Goal: Obtain resource: Download file/media

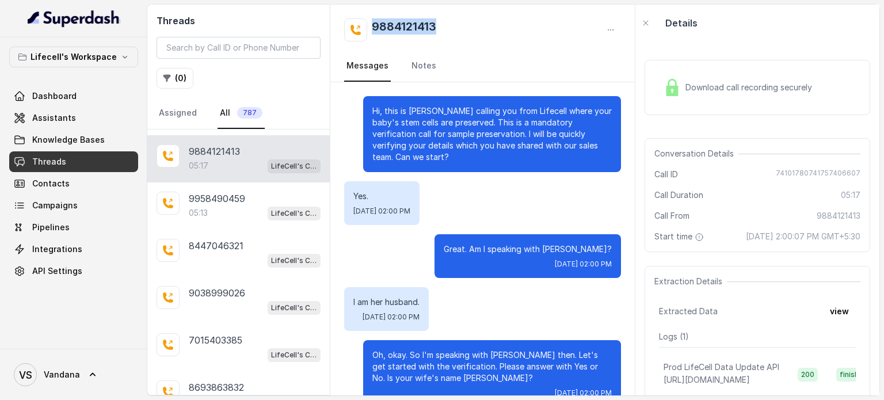
drag, startPoint x: 439, startPoint y: 26, endPoint x: 373, endPoint y: 25, distance: 66.2
click at [373, 25] on div "9884121413" at bounding box center [482, 29] width 277 height 23
copy h2 "9884121413"
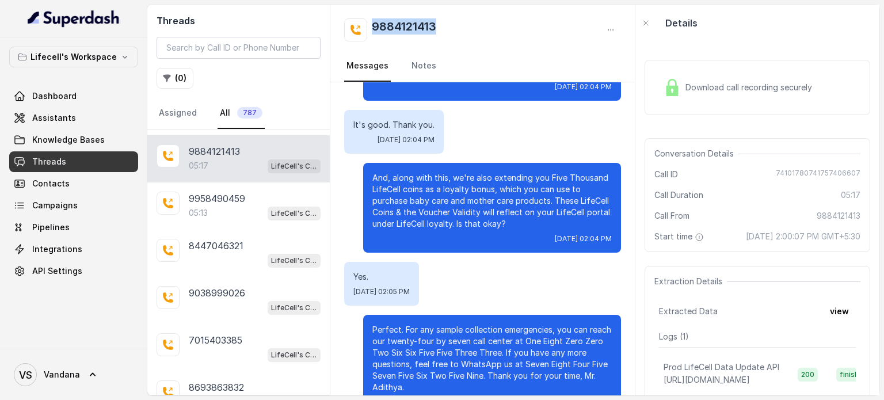
scroll to position [2945, 0]
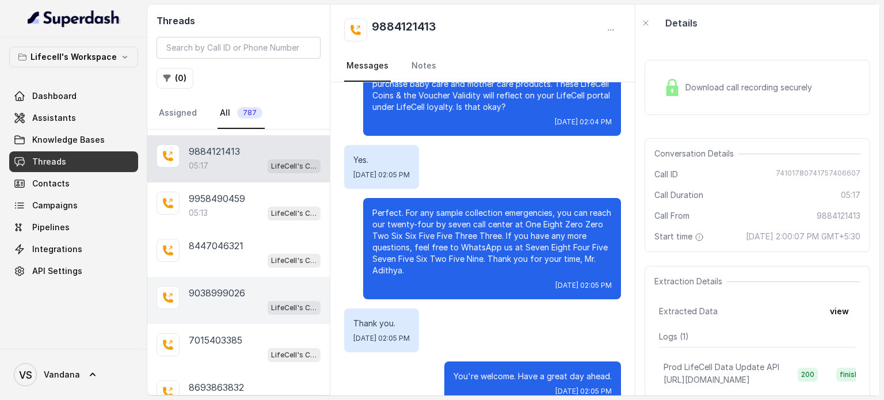
click at [217, 286] on p "9038999026" at bounding box center [217, 293] width 56 height 14
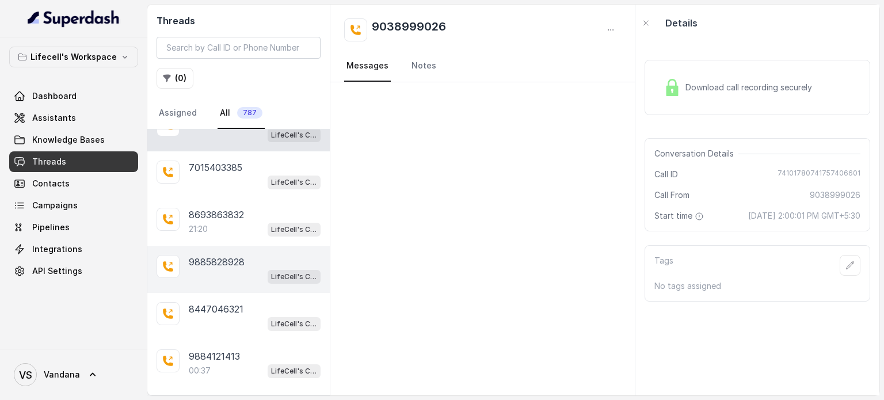
scroll to position [906, 0]
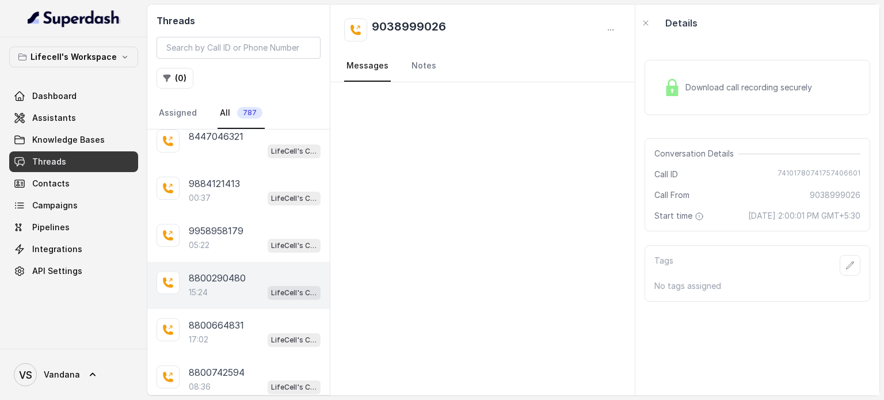
click at [212, 271] on p "8800290480" at bounding box center [217, 278] width 57 height 14
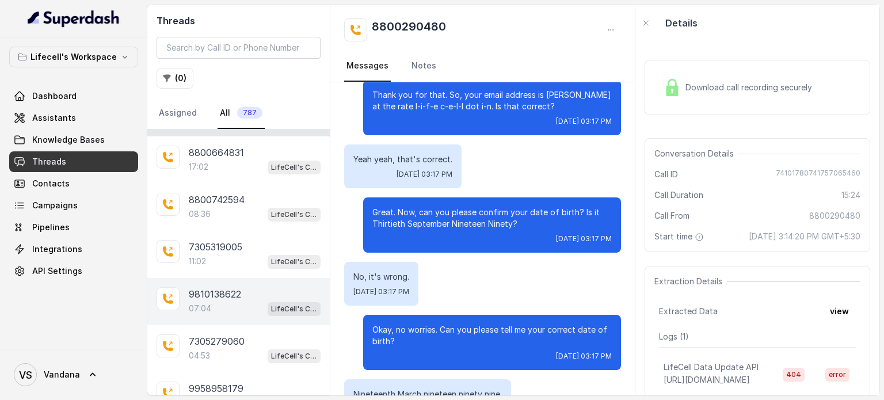
scroll to position [1136, 0]
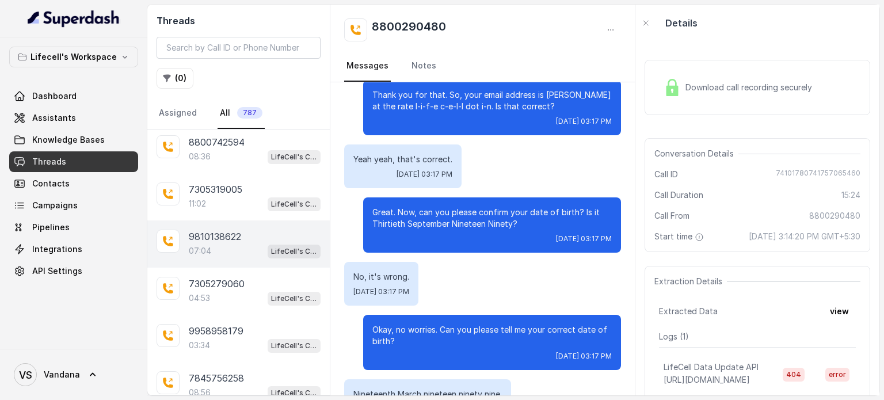
click at [200, 315] on div "9958958179 03:34 LifeCell's Call Assistant" at bounding box center [238, 338] width 182 height 47
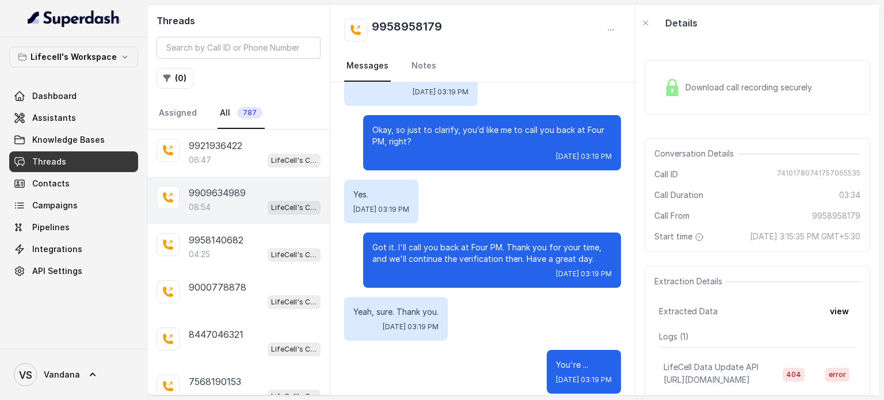
click at [209, 190] on p "9909634989" at bounding box center [217, 193] width 57 height 14
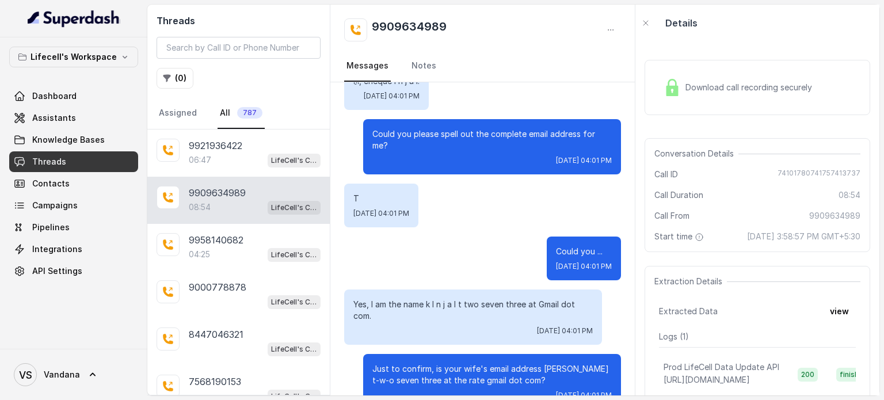
scroll to position [1323, 0]
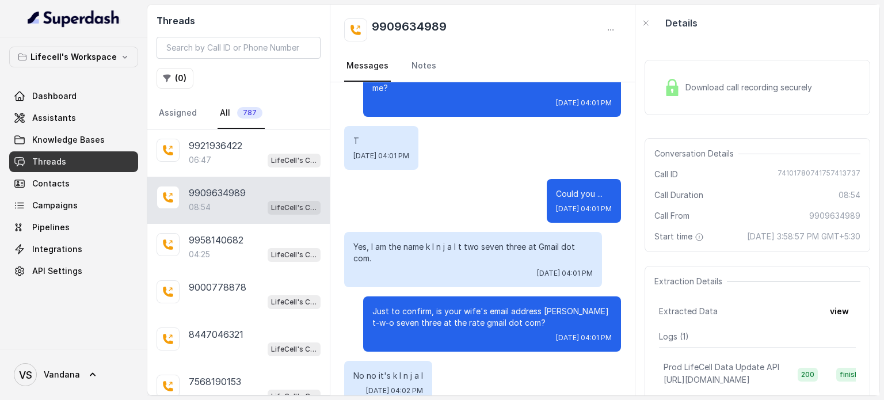
click at [744, 86] on span "Download call recording securely" at bounding box center [750, 88] width 131 height 12
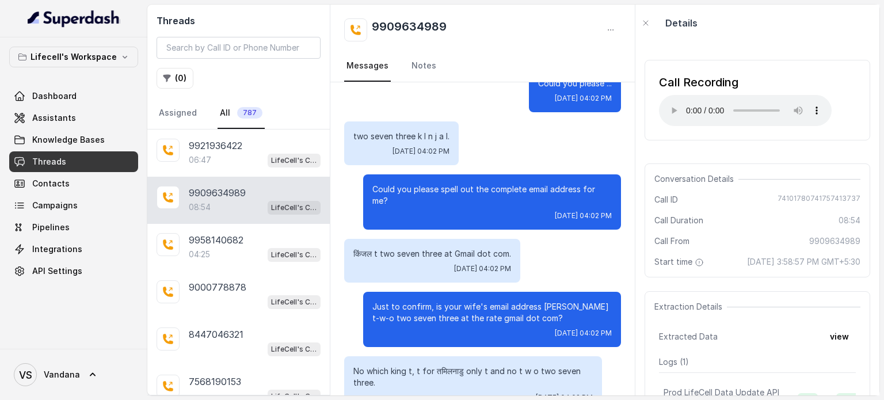
scroll to position [1726, 0]
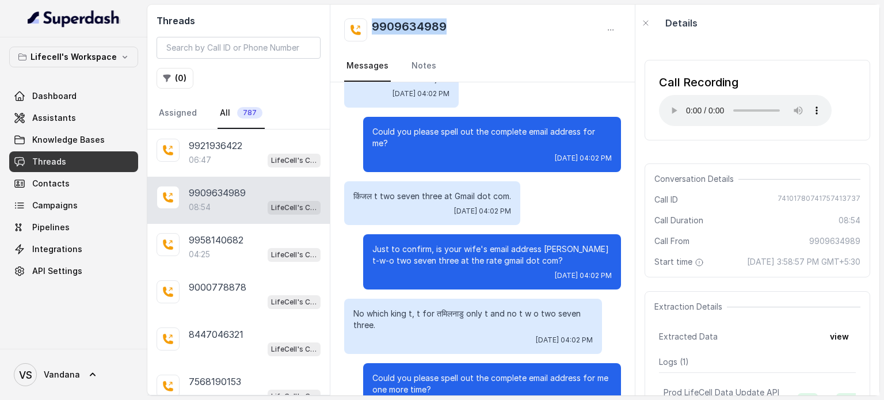
drag, startPoint x: 453, startPoint y: 30, endPoint x: 373, endPoint y: 30, distance: 80.6
click at [373, 30] on div "9909634989" at bounding box center [482, 29] width 277 height 23
copy h2 "9909634989"
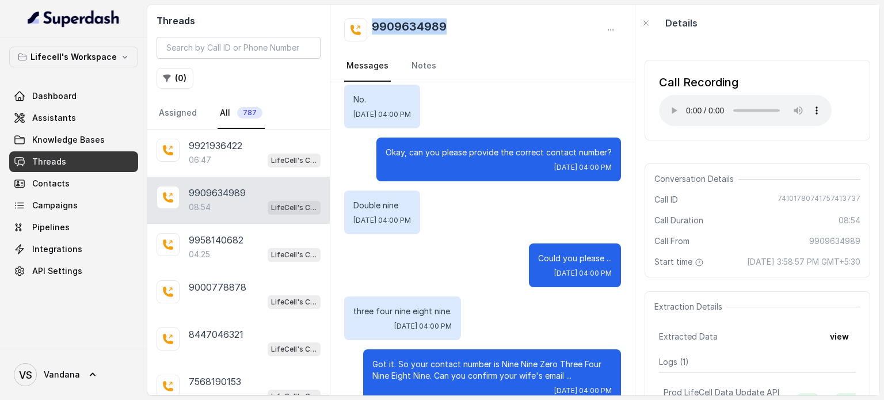
scroll to position [0, 0]
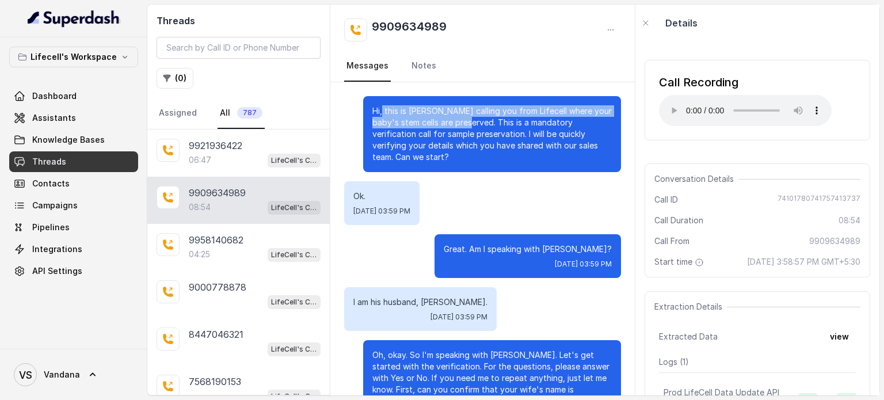
drag, startPoint x: 413, startPoint y: 116, endPoint x: 462, endPoint y: 125, distance: 49.7
click at [462, 125] on p "Hi, this is [PERSON_NAME] calling you from Lifecell where your baby's stem cell…" at bounding box center [491, 134] width 239 height 58
copy p "this is [PERSON_NAME] calling you from Lifecell where your baby's stem cells ar…"
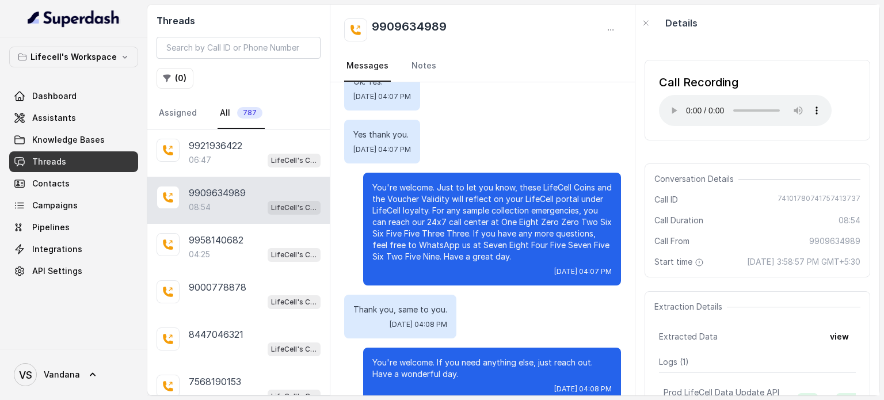
scroll to position [5387, 0]
